Goal: Find specific page/section: Find specific page/section

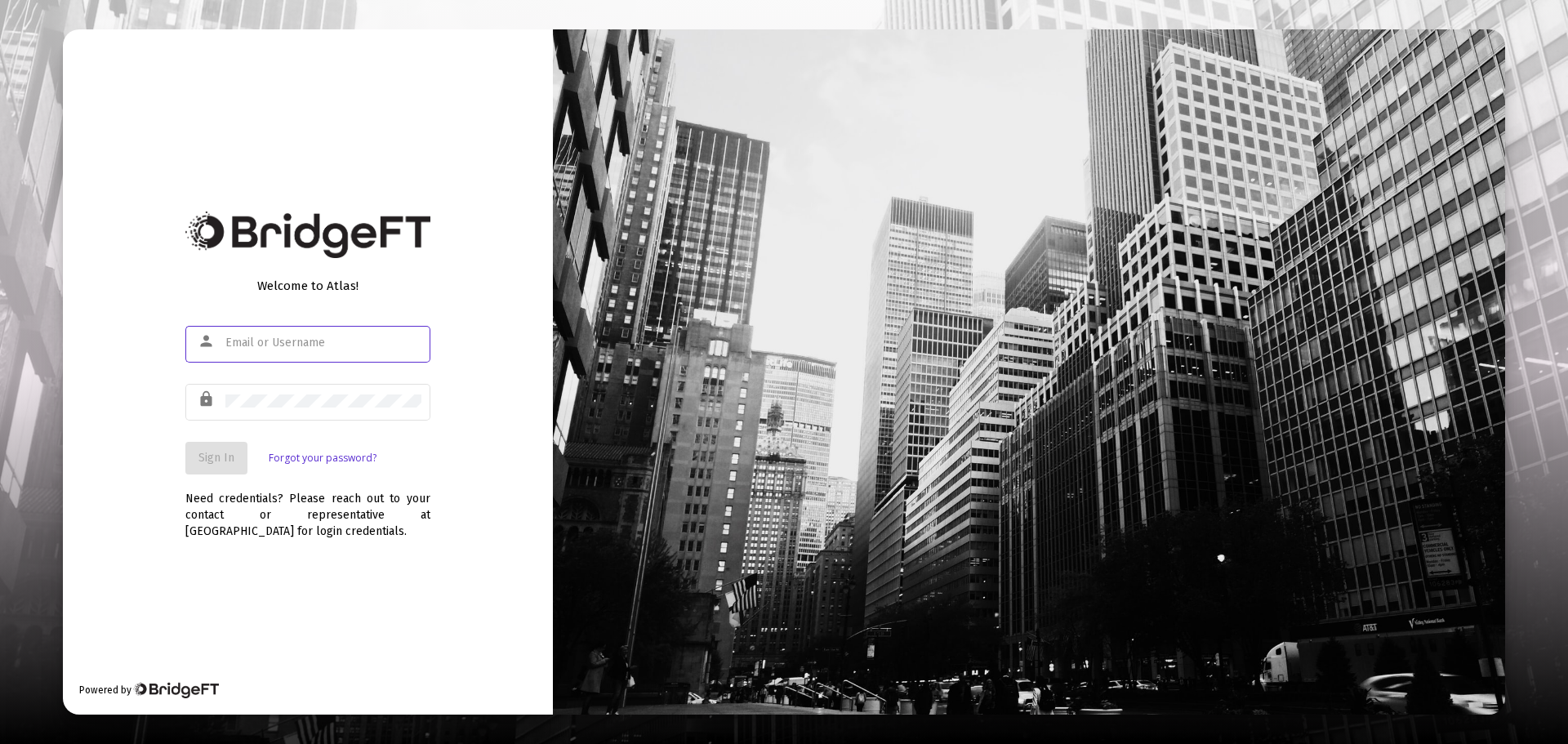
click at [321, 336] on input "text" at bounding box center [323, 342] width 196 height 13
type input "[PERSON_NAME][EMAIL_ADDRESS][DOMAIN_NAME]"
click at [377, 412] on div at bounding box center [323, 401] width 196 height 40
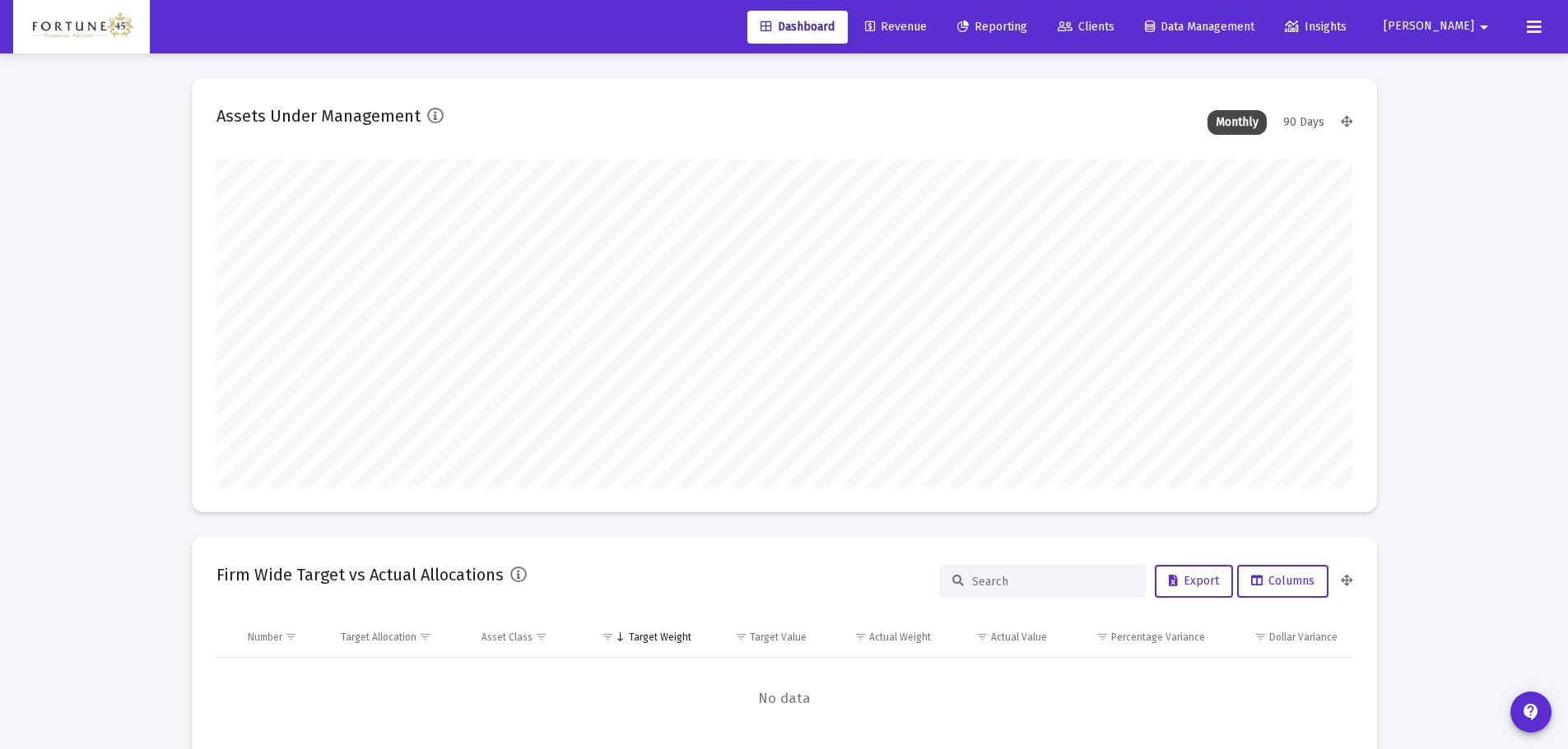
scroll to position [329, 1136]
type input "[DATE]"
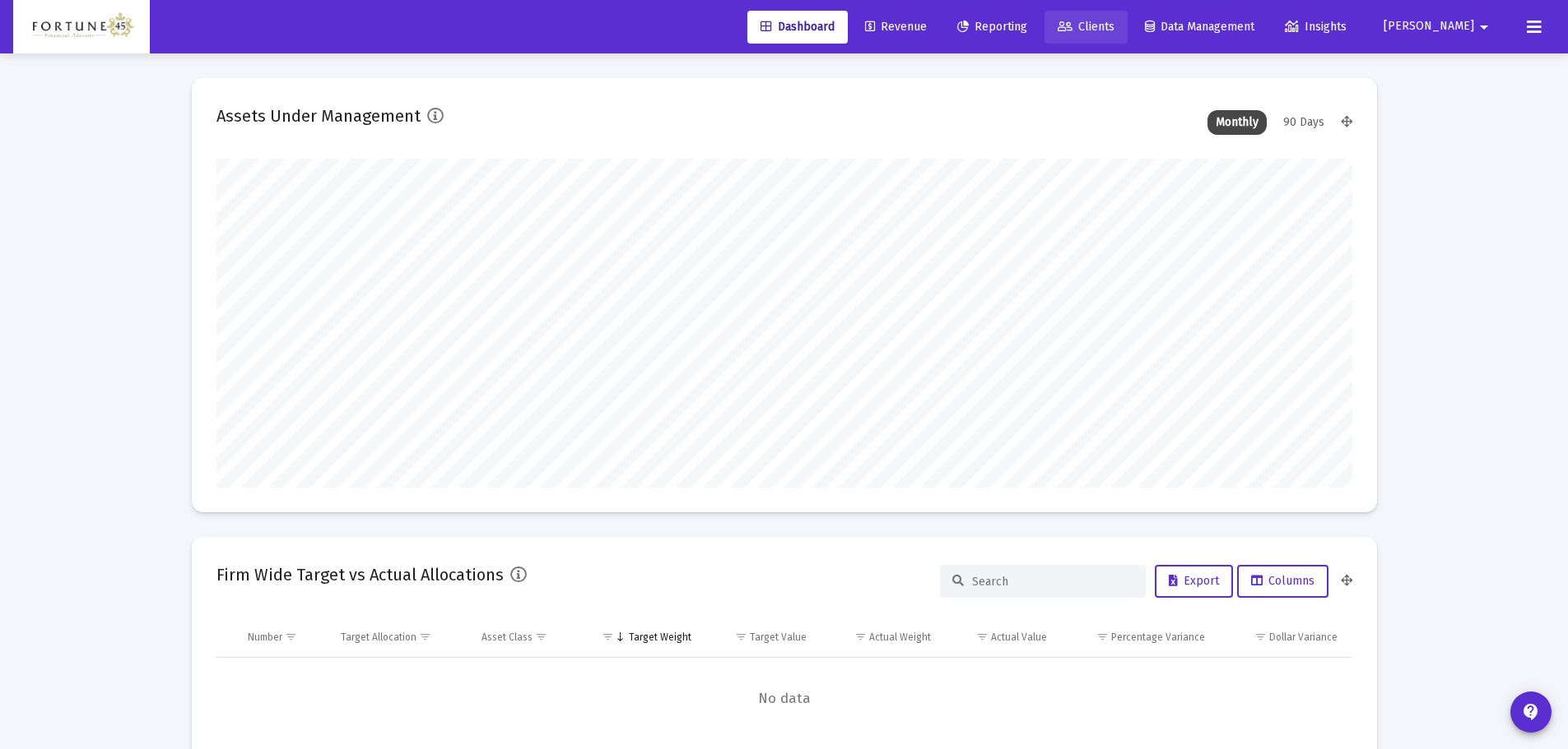
click at [1112, 39] on link "Clients" at bounding box center [1086, 27] width 83 height 33
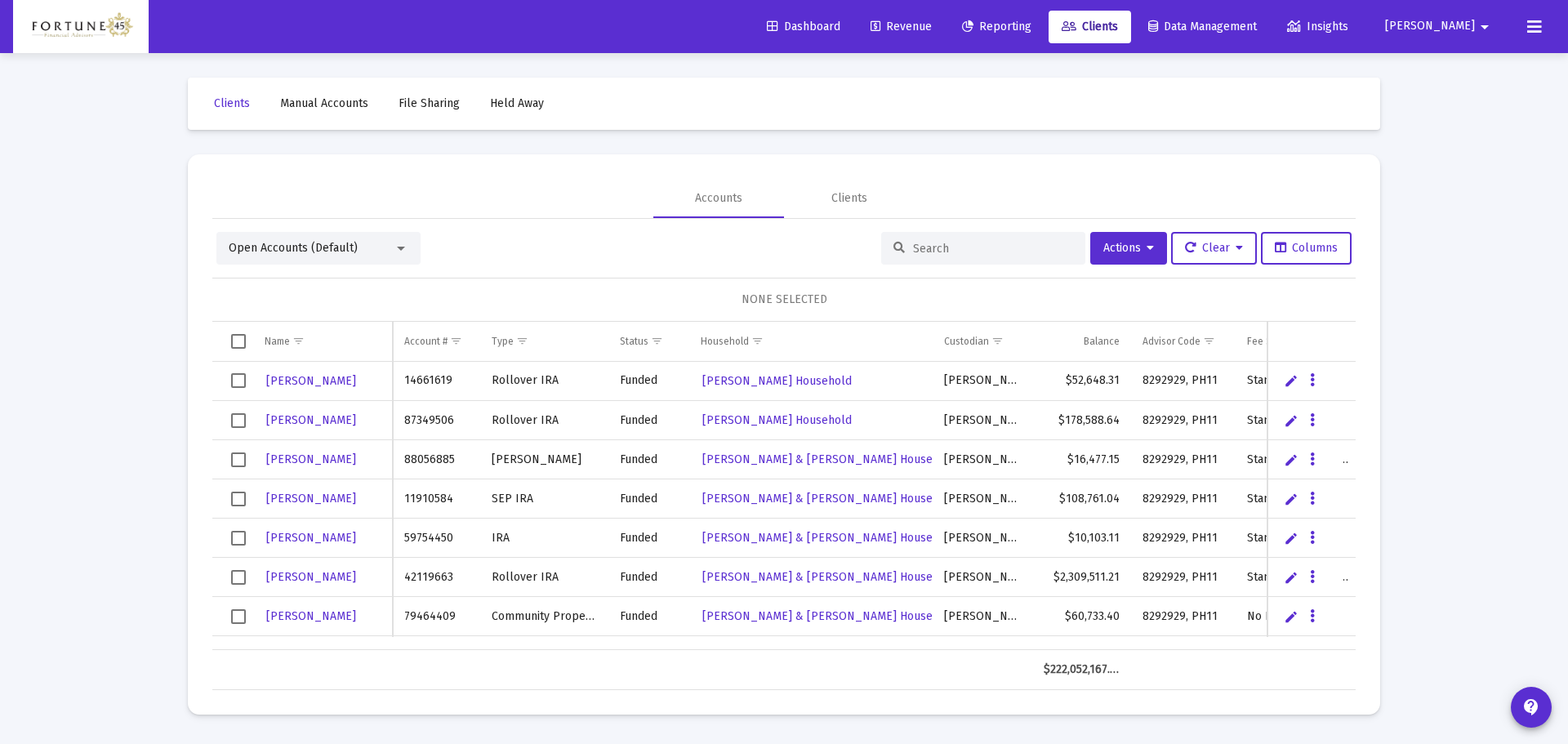
click at [943, 246] on input at bounding box center [993, 249] width 160 height 14
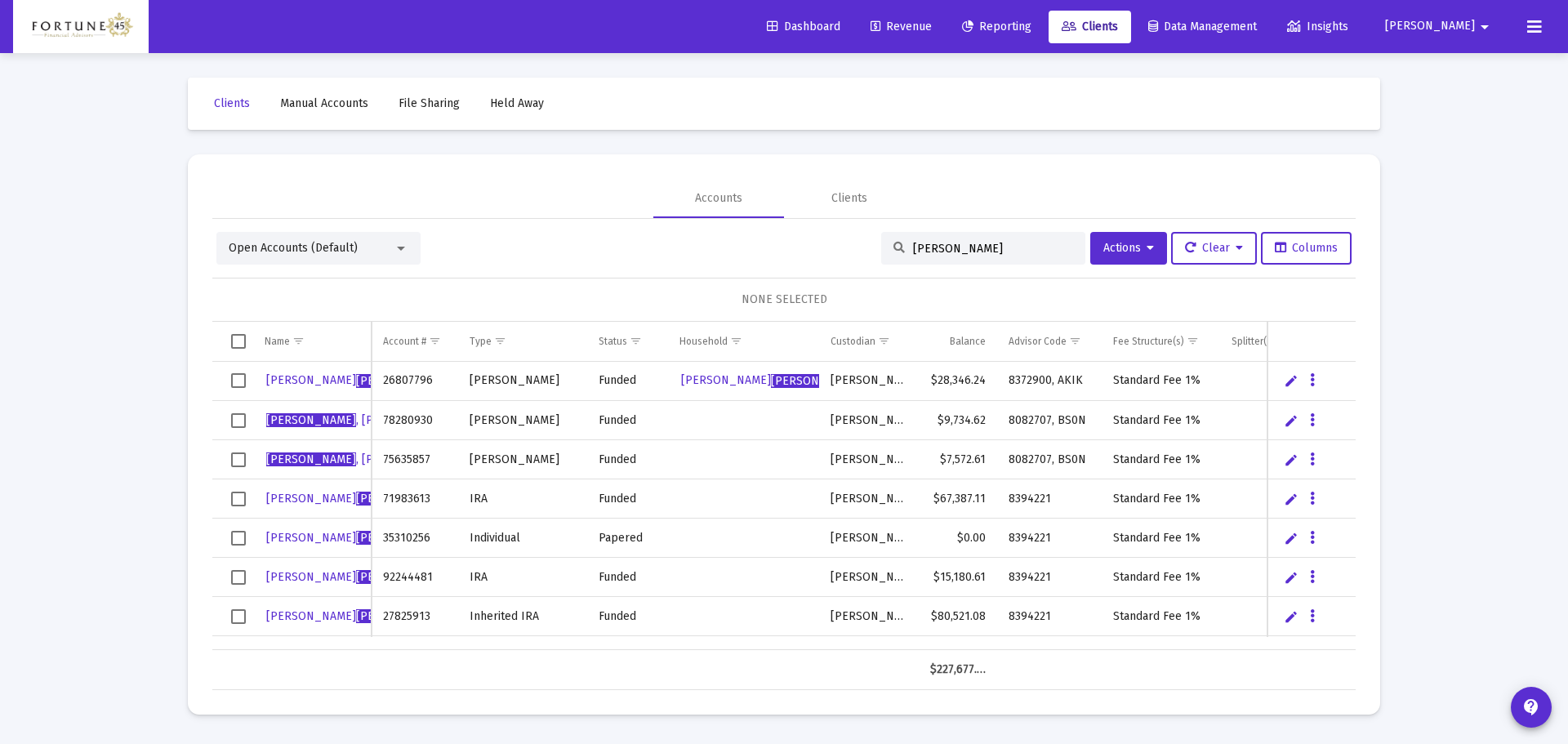
type input "[PERSON_NAME]"
